Goal: Task Accomplishment & Management: Complete application form

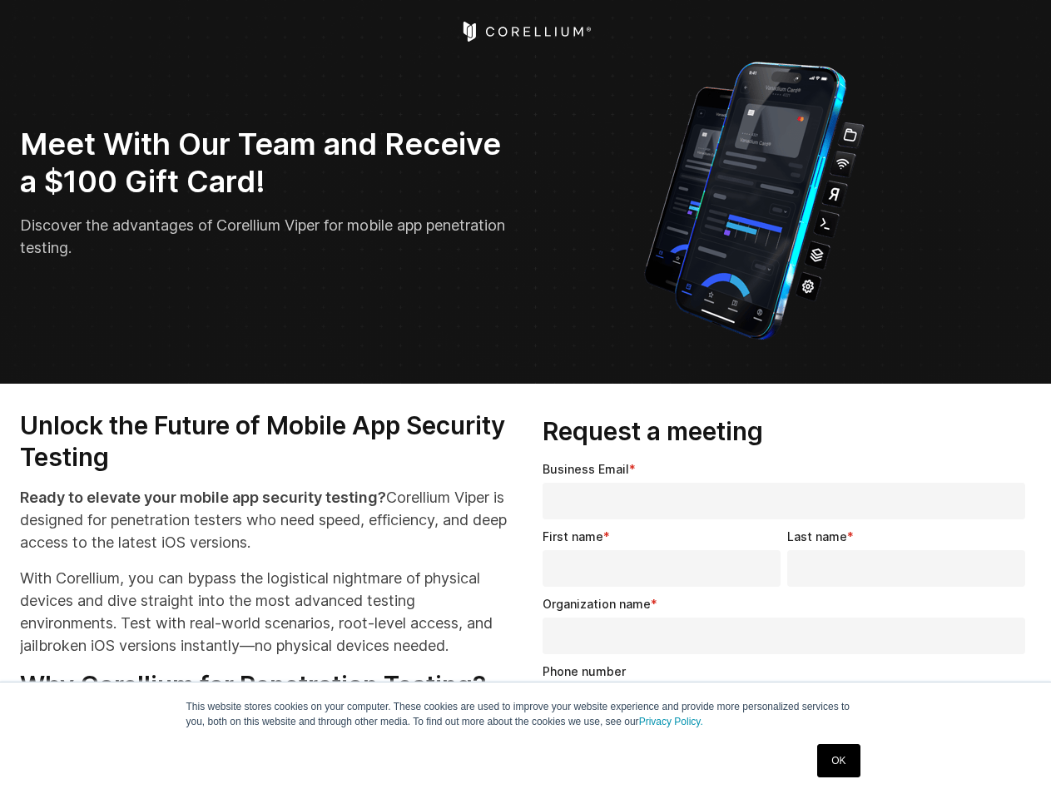
select select "**"
click at [787, 629] on input "Organization name *" at bounding box center [783, 635] width 483 height 37
click at [1014, 762] on img "Open Intercom Messenger" at bounding box center [1014, 762] width 20 height 20
